Goal: Task Accomplishment & Management: Use online tool/utility

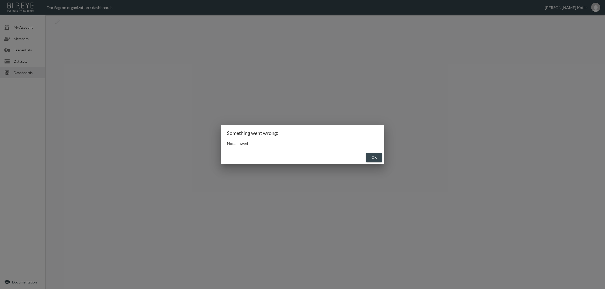
click at [377, 156] on button "OK" at bounding box center [374, 157] width 16 height 9
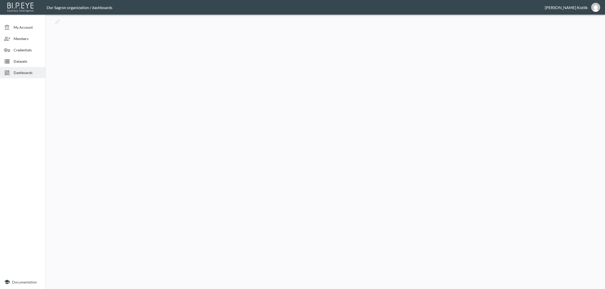
click at [27, 62] on span "Datasets" at bounding box center [28, 61] width 28 height 5
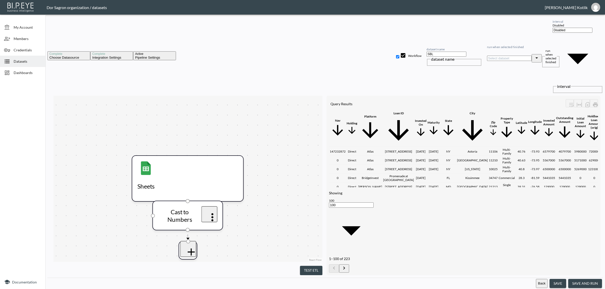
click at [484, 231] on button "Back" at bounding box center [542, 283] width 12 height 9
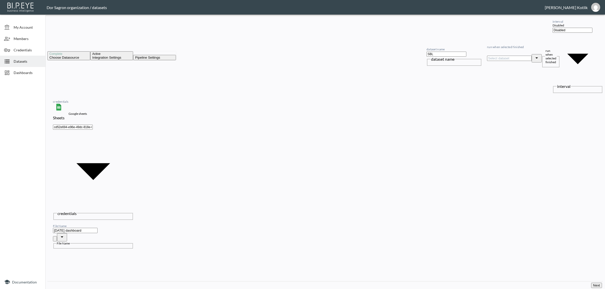
drag, startPoint x: 15, startPoint y: 70, endPoint x: 25, endPoint y: 43, distance: 28.5
click at [15, 70] on span "Dashboards" at bounding box center [28, 72] width 28 height 5
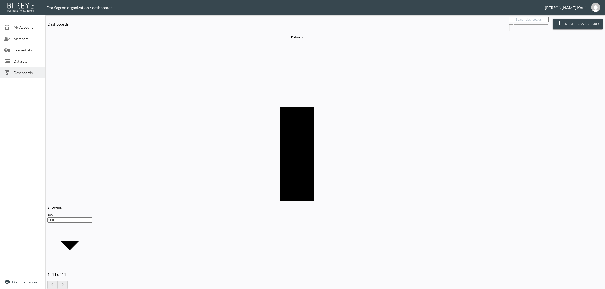
drag, startPoint x: 192, startPoint y: 231, endPoint x: 192, endPoint y: 226, distance: 4.8
click at [192, 201] on div "Name Charts Datasets Filters Api Keys Updated At Deal dashboard 16 4 0 [DATE] 1…" at bounding box center [325, 118] width 556 height 166
